Goal: Information Seeking & Learning: Learn about a topic

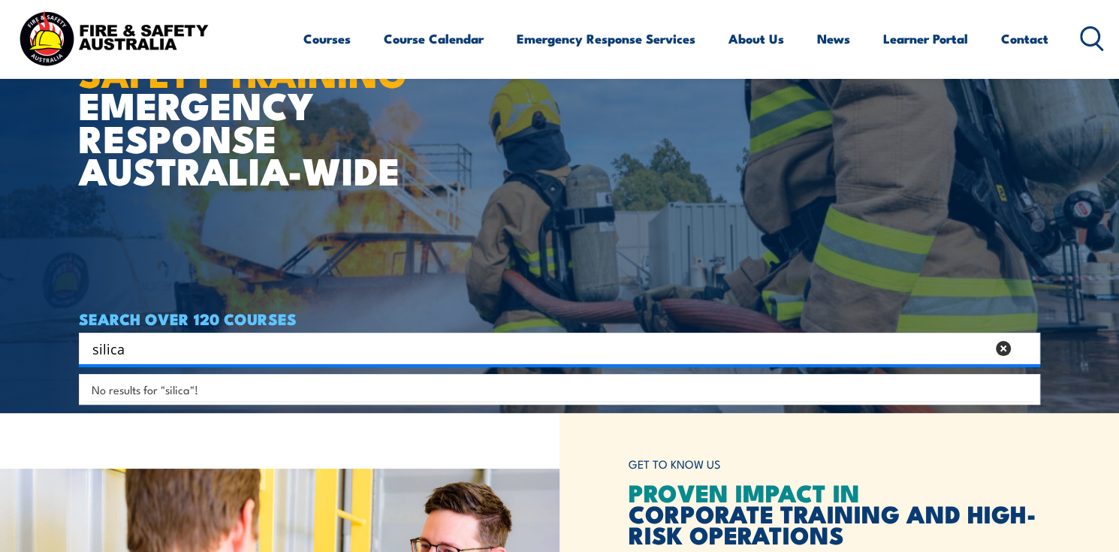
scroll to position [225, 0]
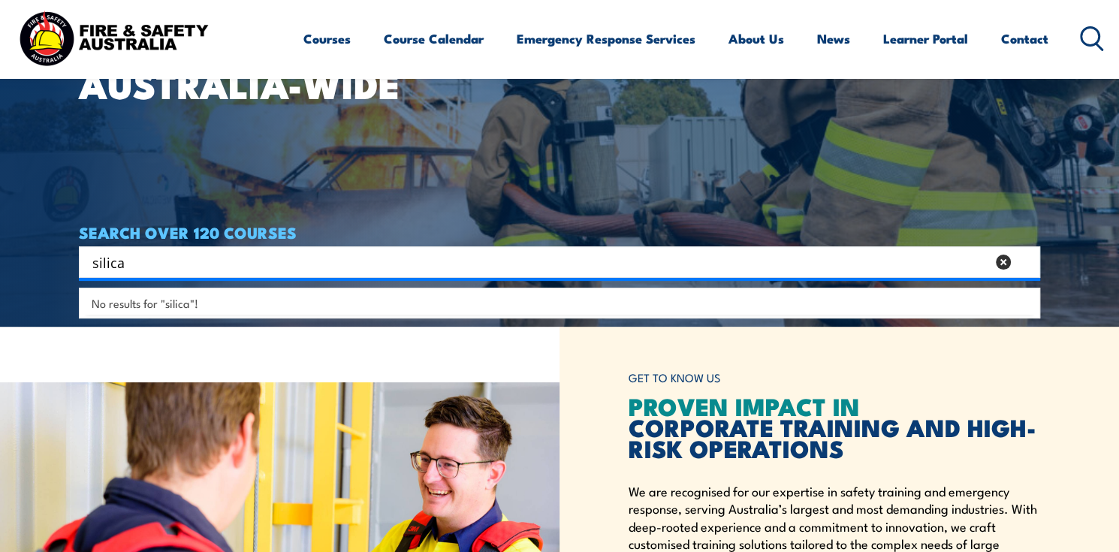
drag, startPoint x: 135, startPoint y: 261, endPoint x: 89, endPoint y: 261, distance: 45.8
click at [89, 261] on div "silica Search" at bounding box center [559, 262] width 951 height 21
type input "dust"
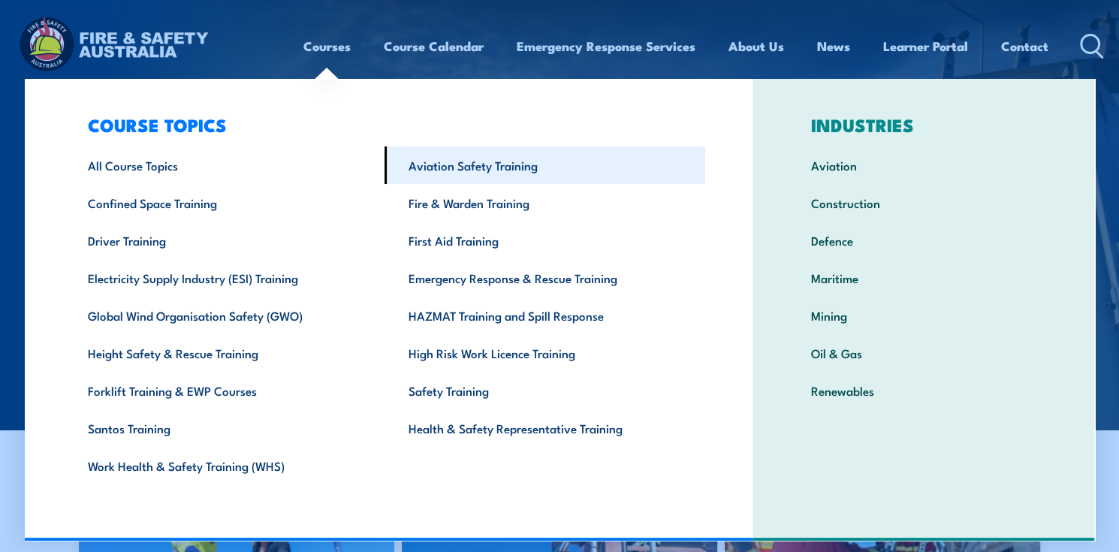
scroll to position [47, 0]
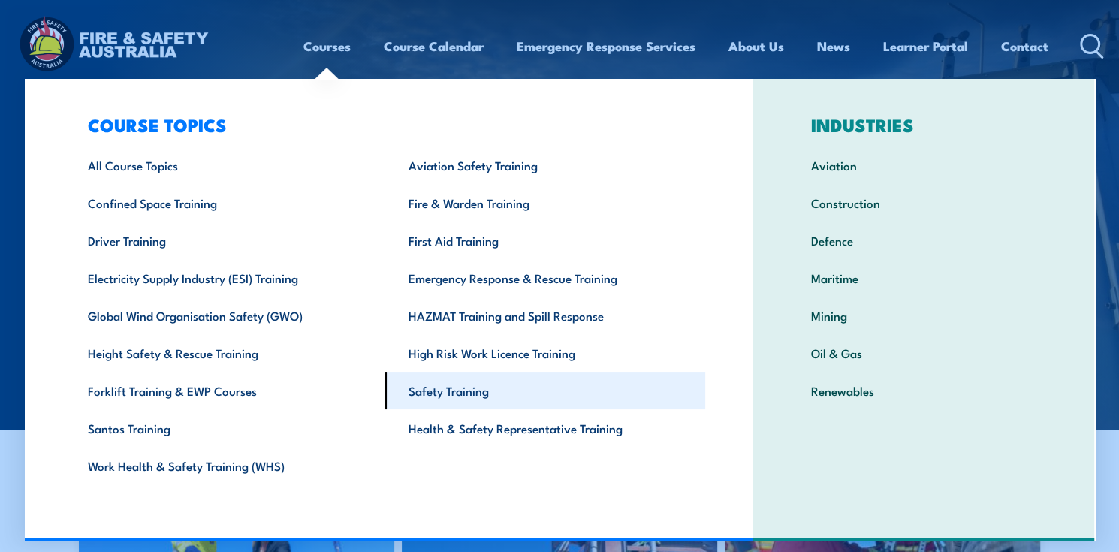
click at [455, 377] on link "Safety Training" at bounding box center [545, 391] width 321 height 38
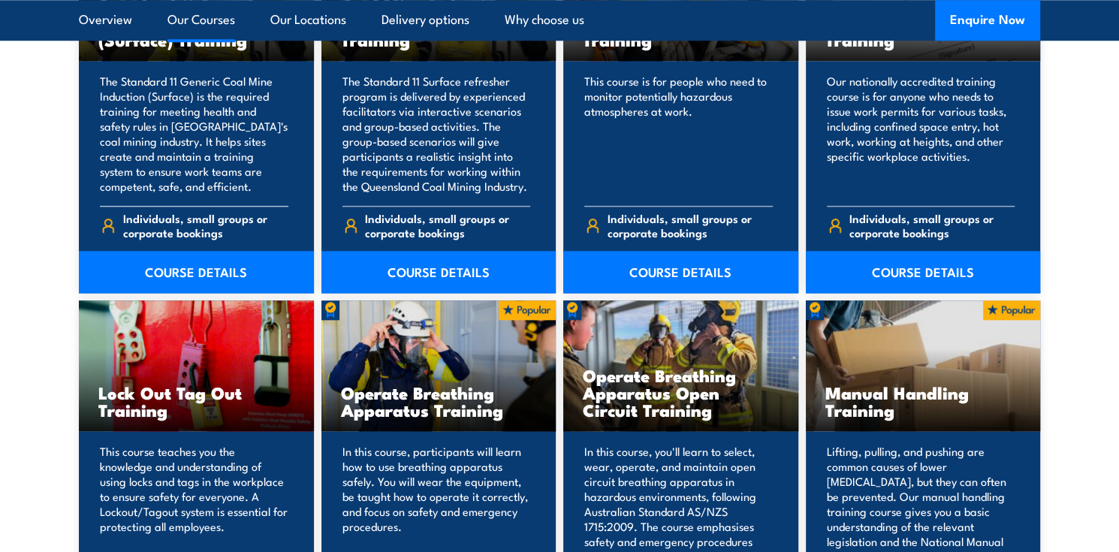
scroll to position [1503, 0]
